Goal: Task Accomplishment & Management: Manage account settings

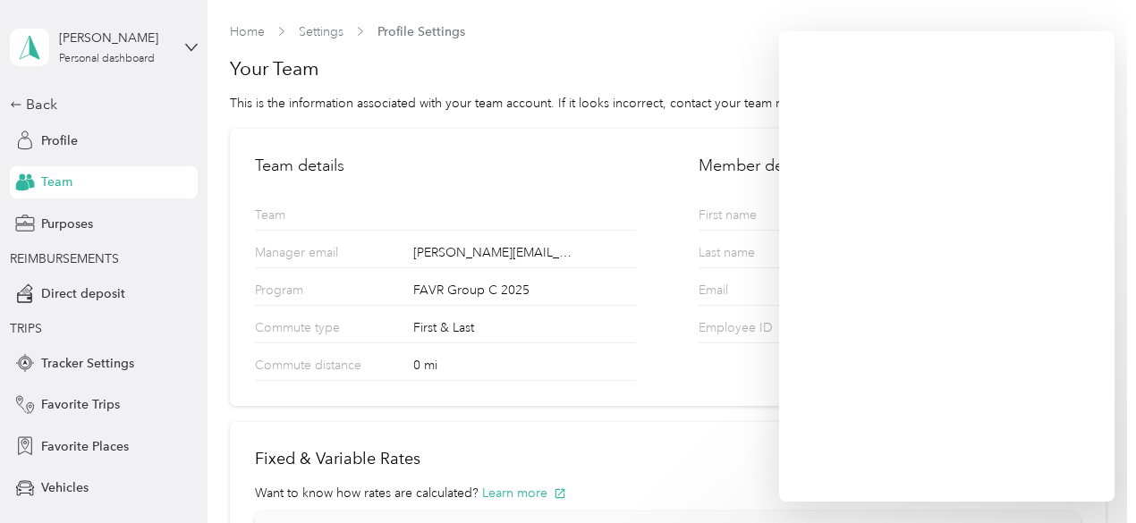
click at [615, 251] on div "[PERSON_NAME][EMAIL_ADDRESS][PERSON_NAME][DOMAIN_NAME]" at bounding box center [524, 252] width 223 height 19
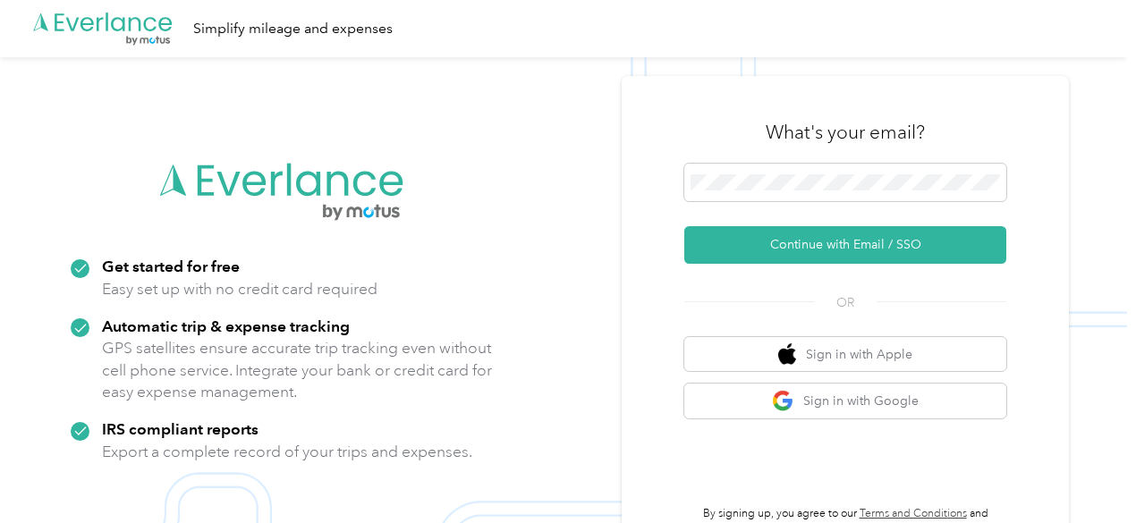
click at [783, 158] on div "What's your email?" at bounding box center [845, 132] width 322 height 63
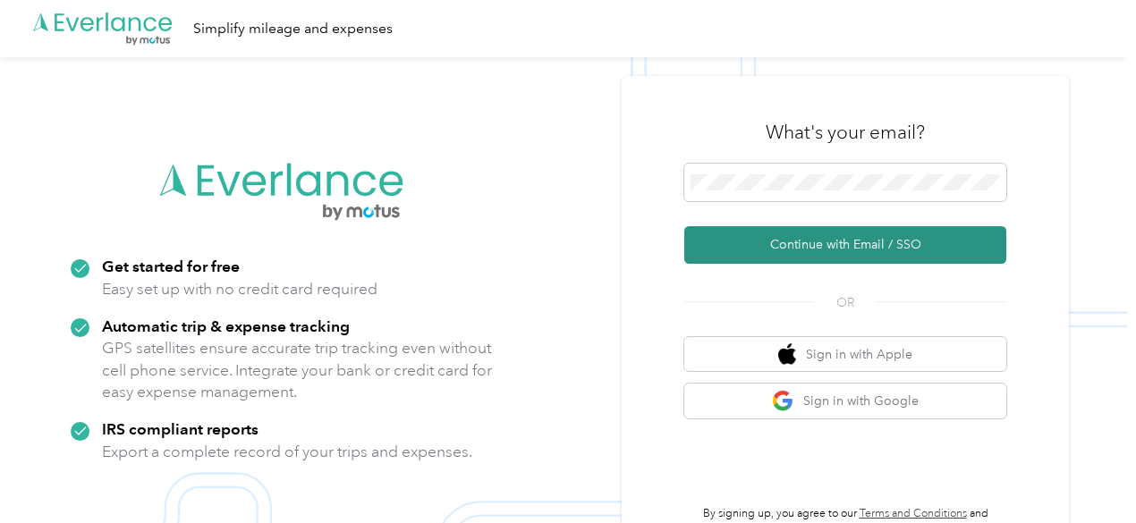
click at [820, 242] on button "Continue with Email / SSO" at bounding box center [845, 245] width 322 height 38
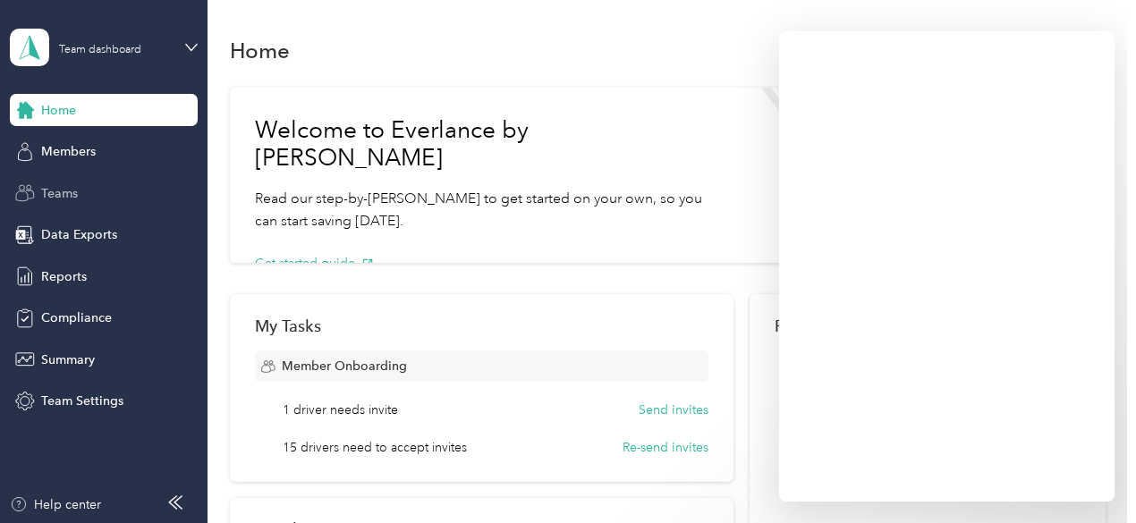
click at [72, 203] on div "Teams" at bounding box center [104, 193] width 188 height 32
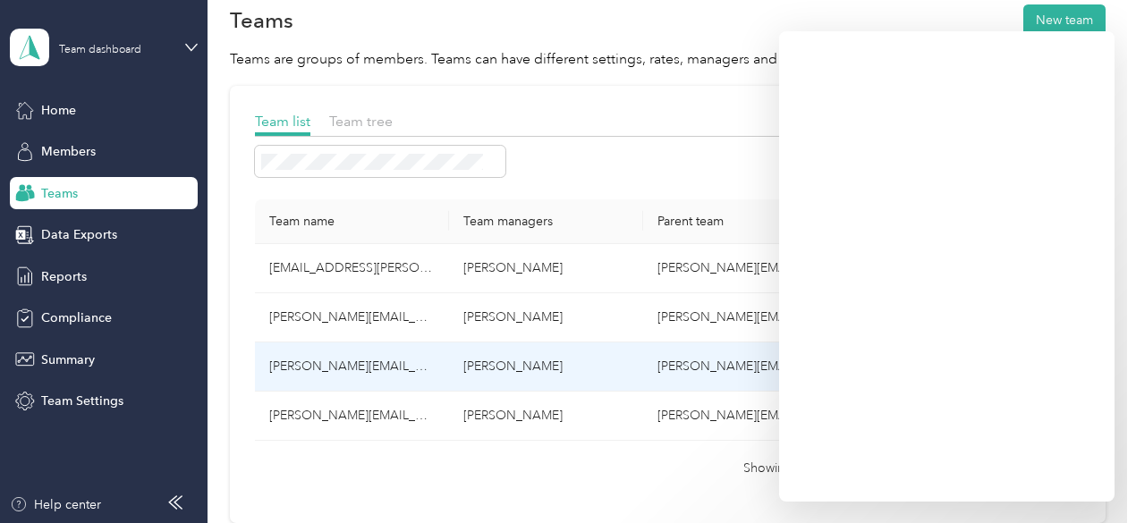
scroll to position [59, 0]
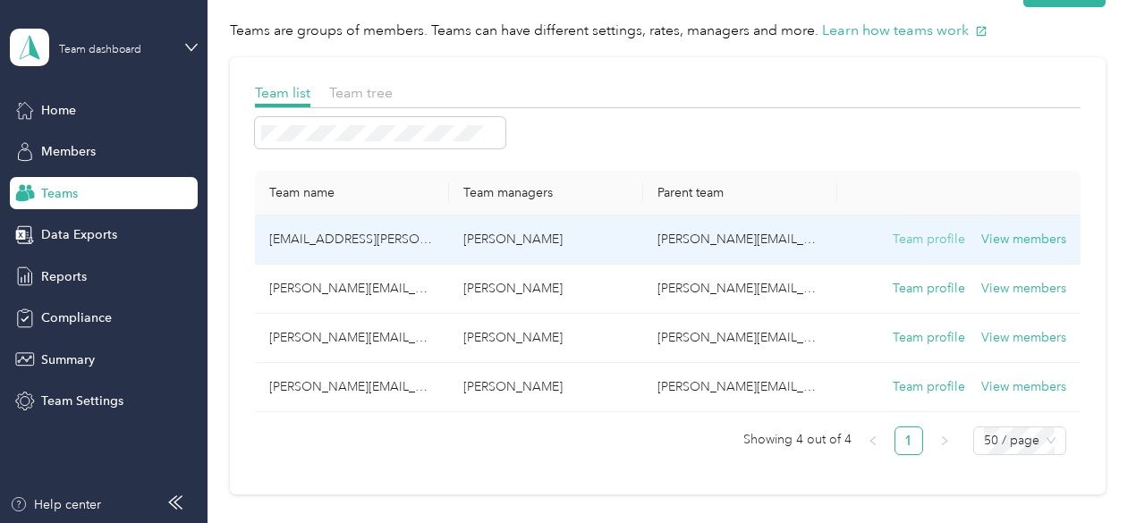
click at [920, 231] on button "Team profile" at bounding box center [929, 240] width 72 height 20
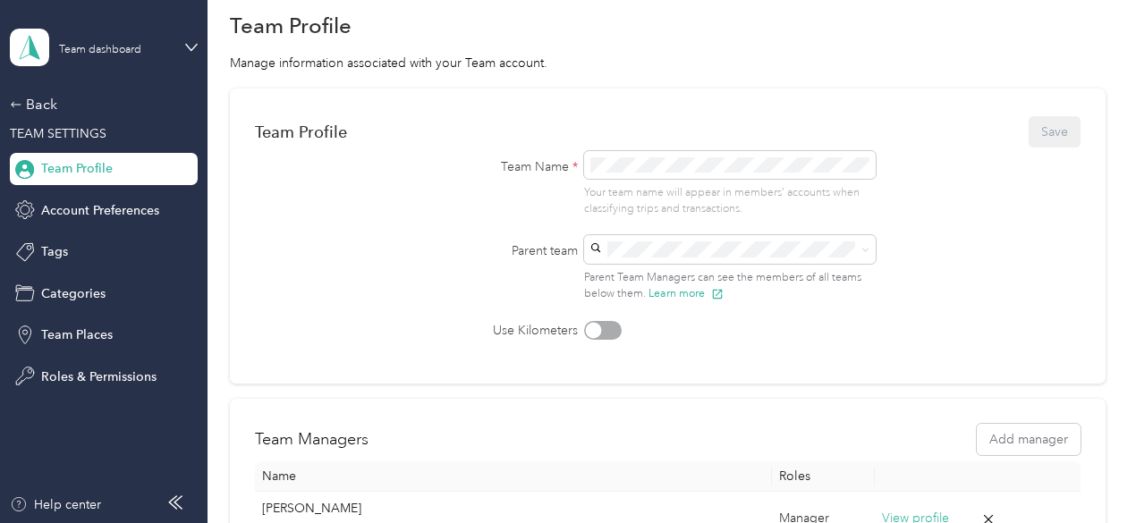
scroll to position [290, 0]
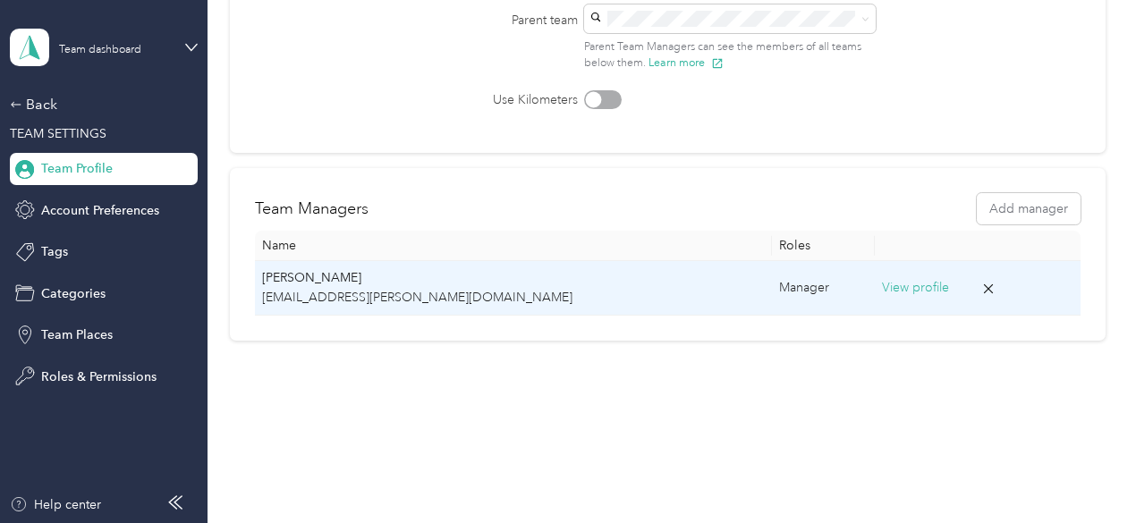
click at [882, 284] on button "View profile" at bounding box center [915, 288] width 67 height 20
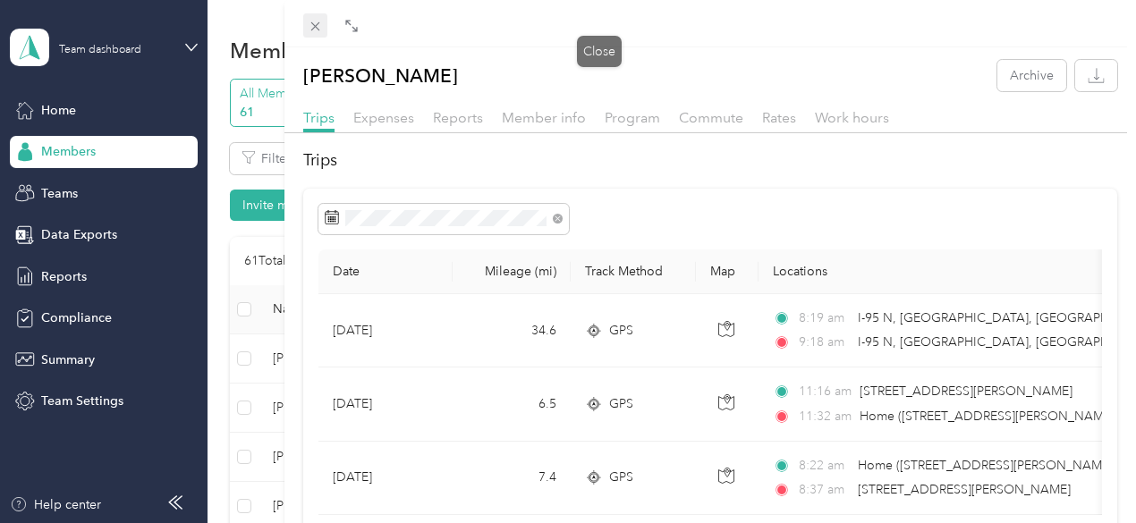
click at [319, 26] on icon at bounding box center [314, 26] width 9 height 9
